Goal: Task Accomplishment & Management: Use online tool/utility

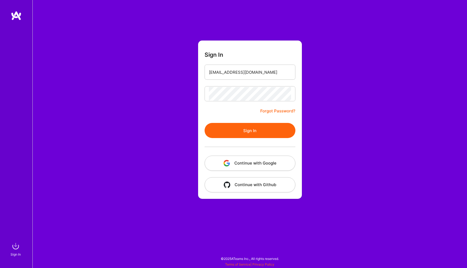
click at [229, 128] on button "Sign In" at bounding box center [249, 130] width 91 height 15
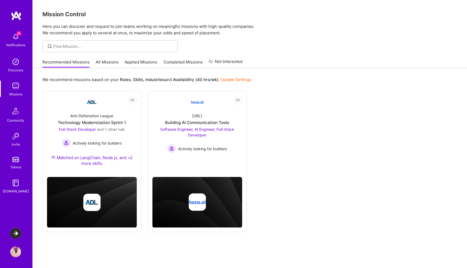
click at [14, 231] on img at bounding box center [15, 233] width 11 height 11
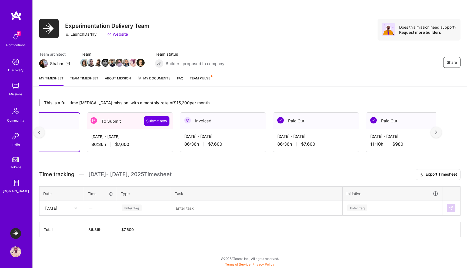
scroll to position [0, 61]
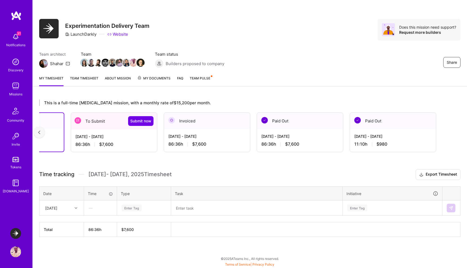
click at [315, 139] on div "[DATE] - [DATE]" at bounding box center [299, 136] width 77 height 6
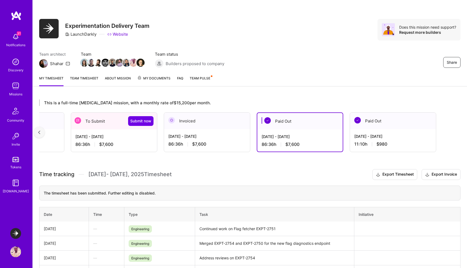
click at [218, 140] on div "[DATE] - [DATE] 86:36 h $7,600" at bounding box center [207, 140] width 86 height 22
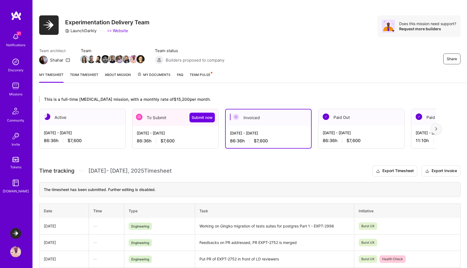
scroll to position [5, 0]
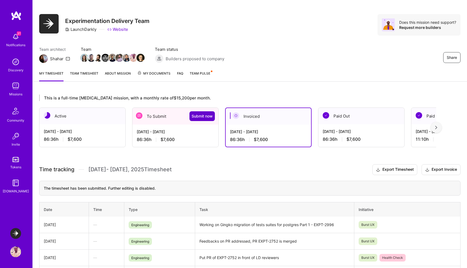
click at [198, 114] on span "Submit now" at bounding box center [201, 115] width 21 height 5
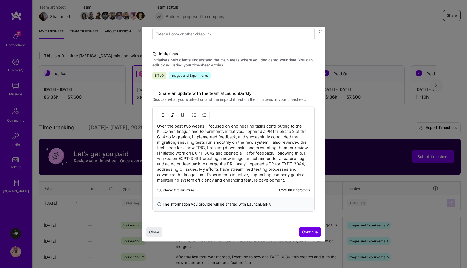
scroll to position [48, 0]
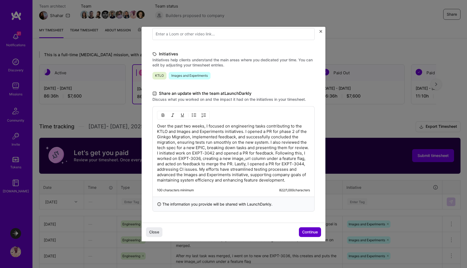
click at [311, 230] on span "Continue" at bounding box center [310, 231] width 16 height 5
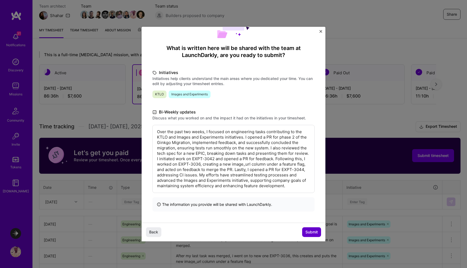
click at [311, 234] on span "Submit" at bounding box center [311, 231] width 12 height 5
